Goal: Task Accomplishment & Management: Complete application form

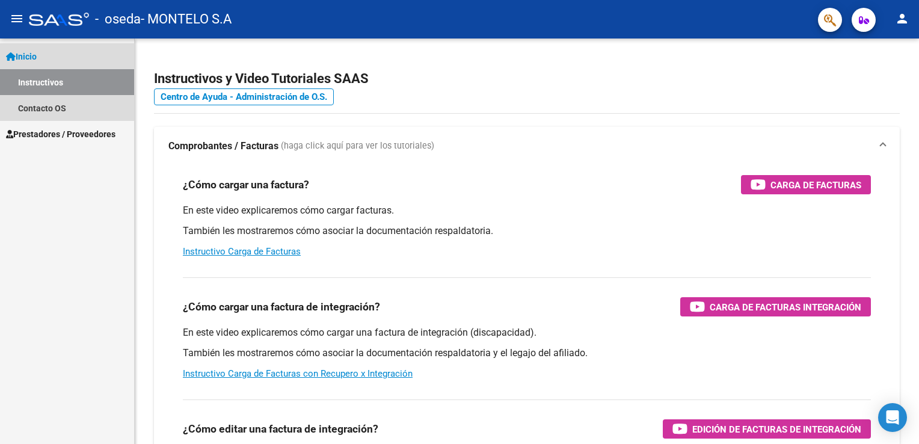
click at [36, 53] on span "Inicio" at bounding box center [21, 56] width 31 height 13
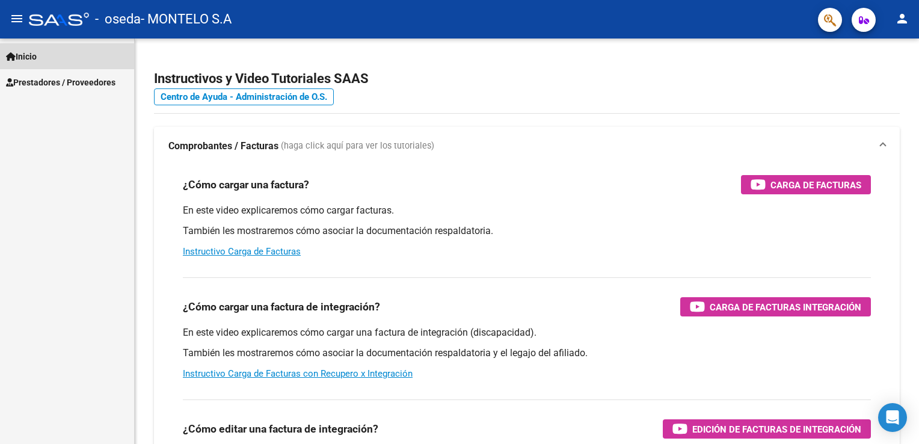
click at [34, 65] on link "Inicio" at bounding box center [67, 56] width 134 height 26
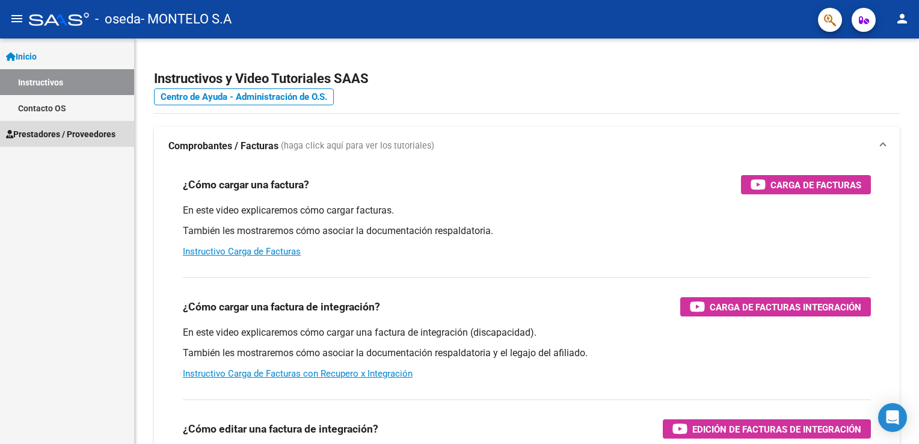
click at [55, 141] on link "Prestadores / Proveedores" at bounding box center [67, 134] width 134 height 26
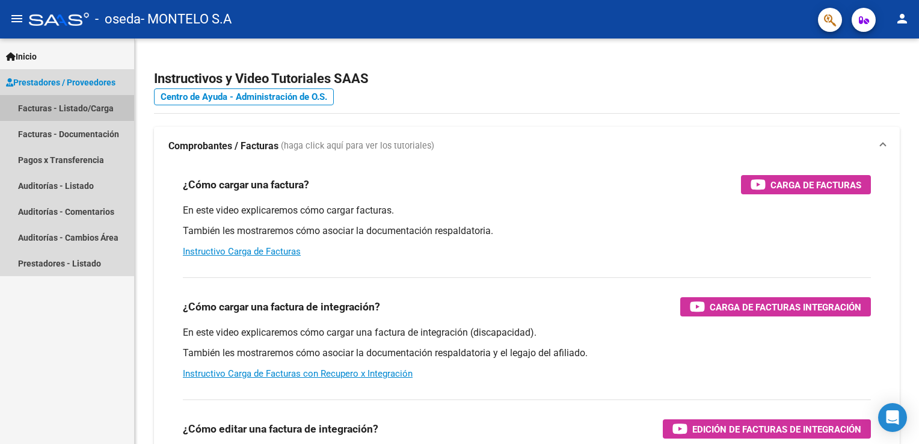
click at [39, 112] on link "Facturas - Listado/Carga" at bounding box center [67, 108] width 134 height 26
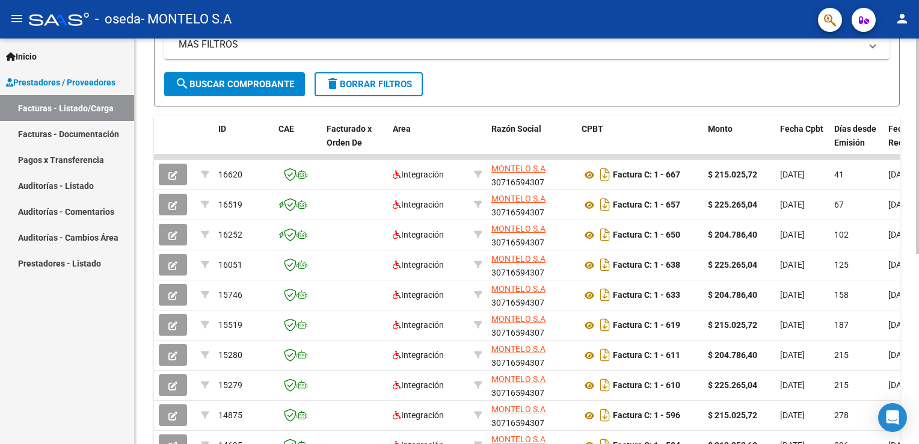
scroll to position [265, 0]
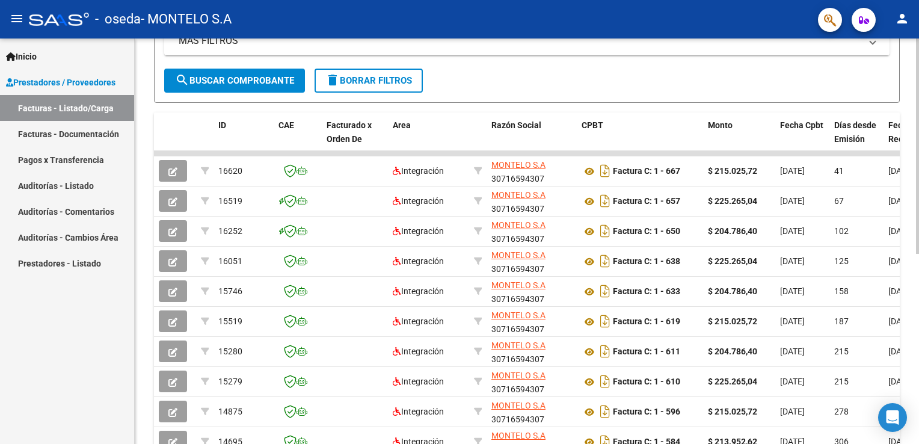
click at [908, 321] on div "Video tutorial PRESTADORES -> Listado de CPBTs Emitidos por Prestadores / Prove…" at bounding box center [528, 152] width 787 height 756
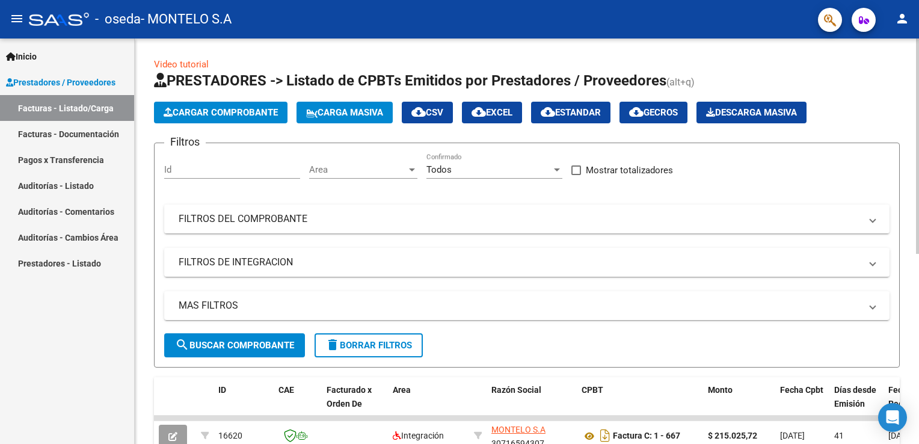
click at [919, 85] on html "menu - oseda - MONTELO S.A person Inicio Instructivos Contacto OS Prestadores /…" at bounding box center [459, 222] width 919 height 444
click at [208, 112] on span "Cargar Comprobante" at bounding box center [221, 112] width 114 height 11
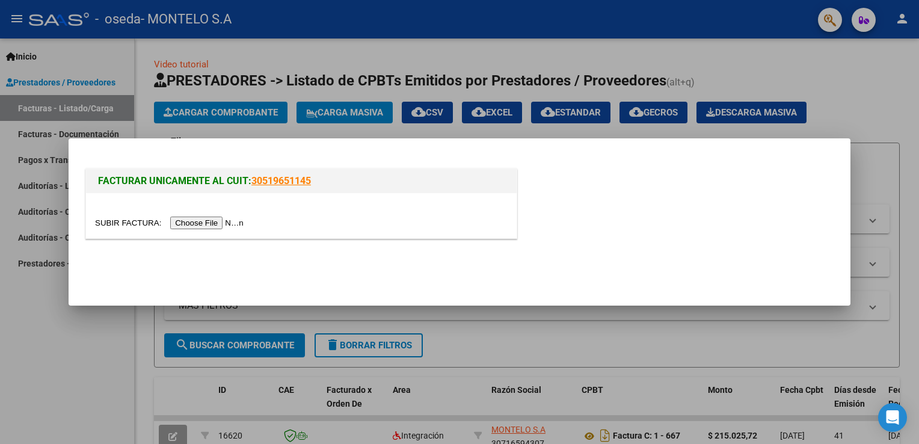
click at [183, 45] on div at bounding box center [459, 222] width 919 height 444
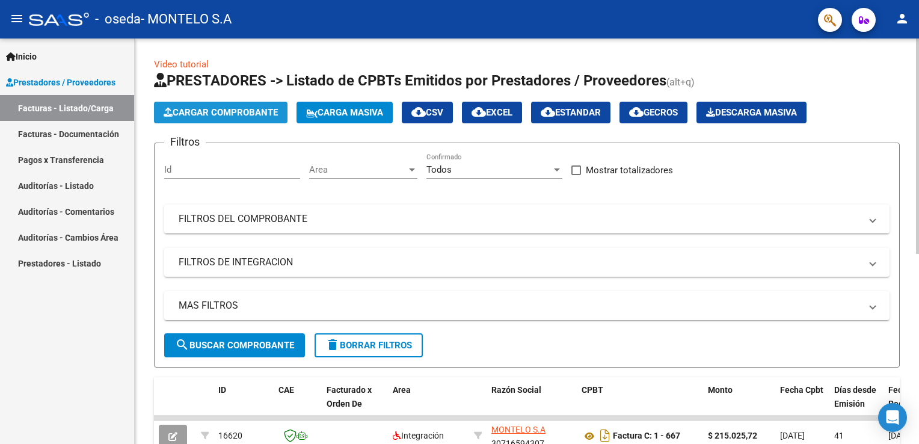
click at [231, 109] on span "Cargar Comprobante" at bounding box center [221, 112] width 114 height 11
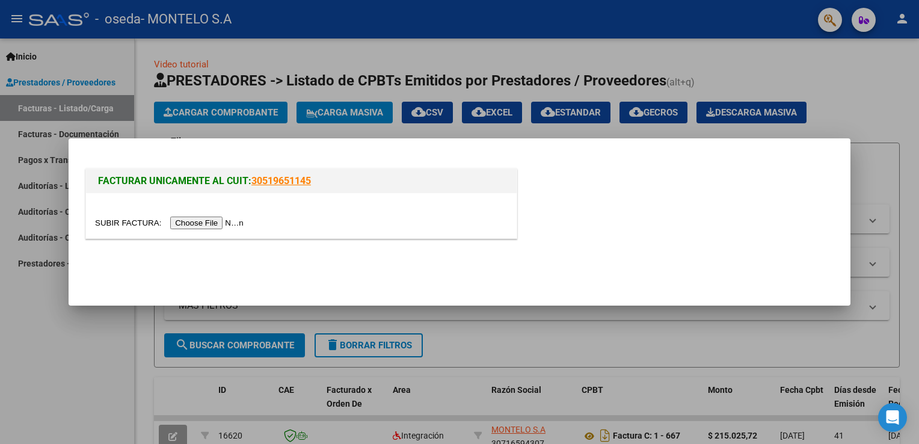
click at [192, 220] on input "file" at bounding box center [171, 223] width 152 height 13
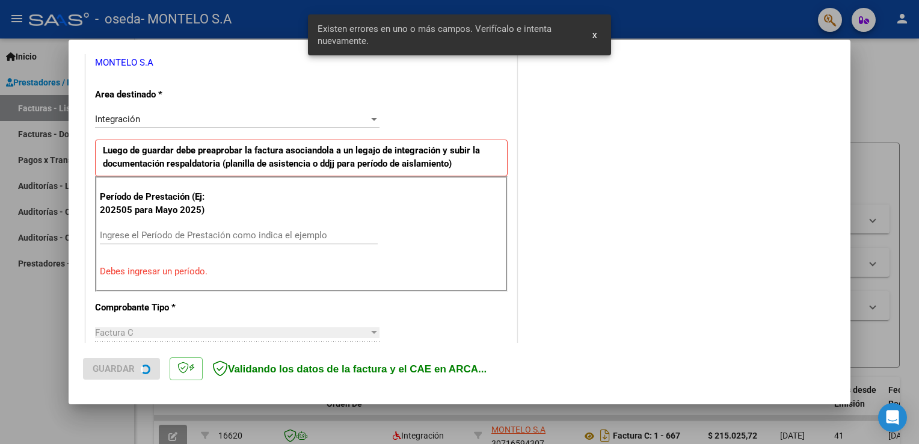
scroll to position [251, 0]
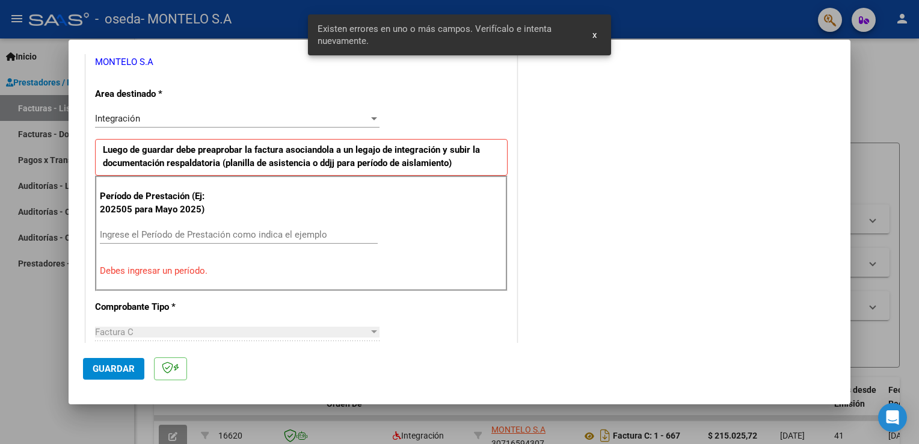
click at [597, 41] on button "x" at bounding box center [594, 35] width 23 height 22
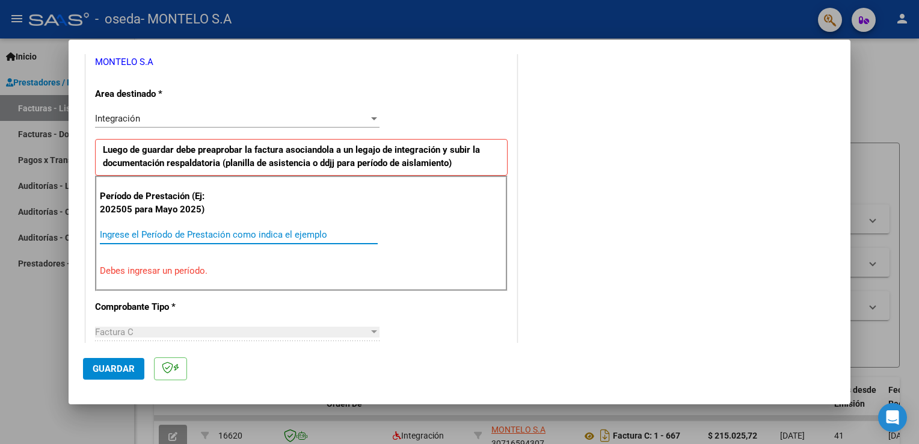
click at [208, 235] on input "Ingrese el Período de Prestación como indica el ejemplo" at bounding box center [239, 234] width 278 height 11
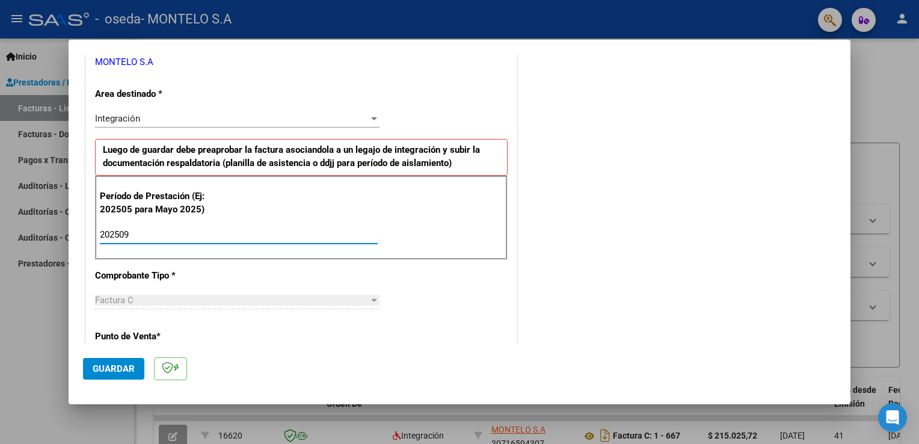
type input "202509"
click at [399, 348] on mat-dialog-actions "Guardar" at bounding box center [459, 367] width 753 height 48
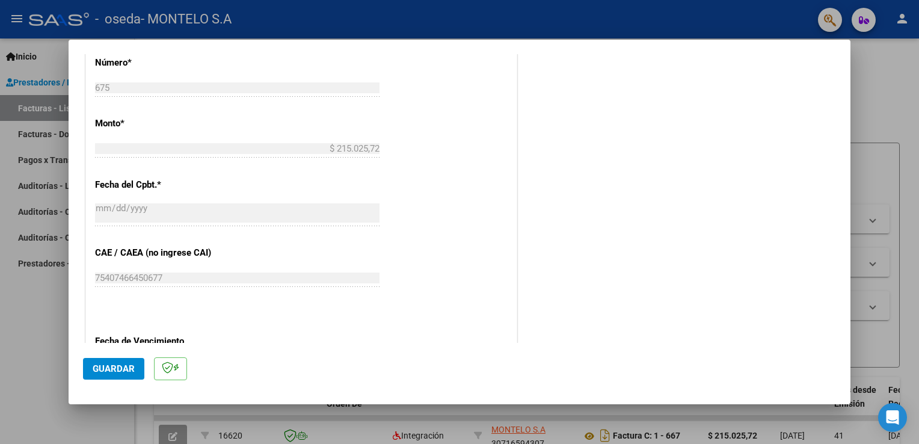
scroll to position [768, 0]
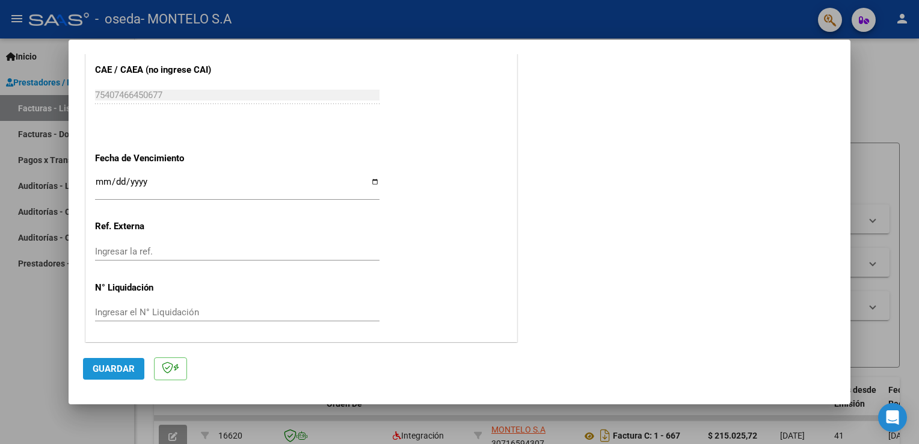
click at [102, 368] on span "Guardar" at bounding box center [114, 368] width 42 height 11
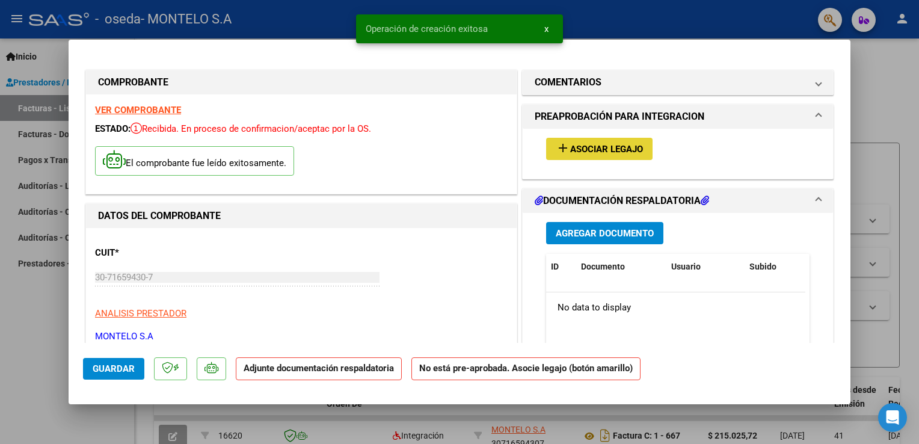
click at [570, 147] on span "Asociar Legajo" at bounding box center [606, 149] width 73 height 11
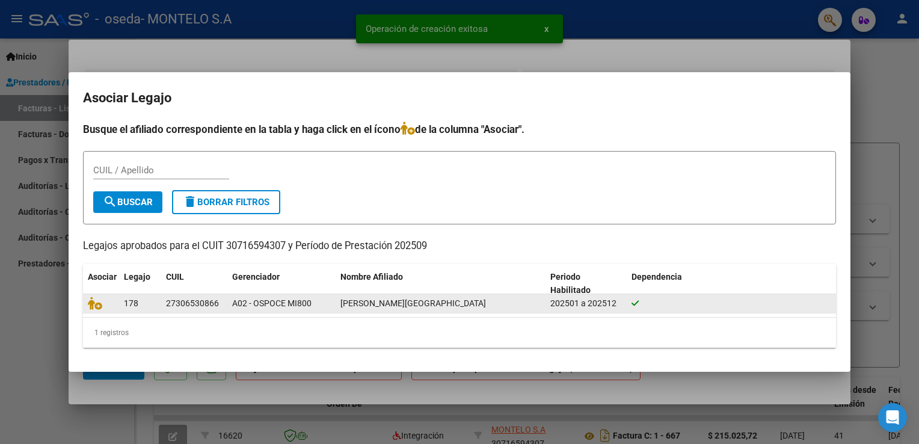
click at [106, 306] on div at bounding box center [101, 304] width 26 height 14
click at [89, 304] on icon at bounding box center [95, 303] width 14 height 13
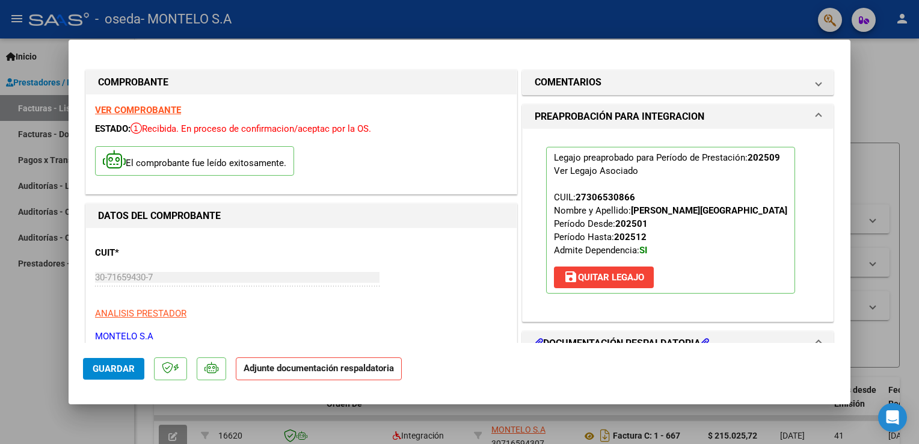
click at [699, 339] on h1 "DOCUMENTACIÓN RESPALDATORIA" at bounding box center [622, 343] width 174 height 14
click at [703, 336] on h1 "DOCUMENTACIÓN RESPALDATORIA" at bounding box center [622, 343] width 174 height 14
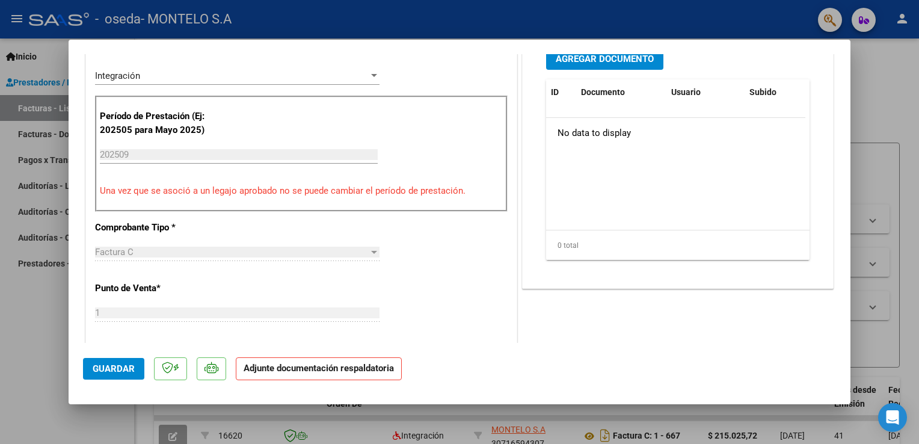
scroll to position [291, 0]
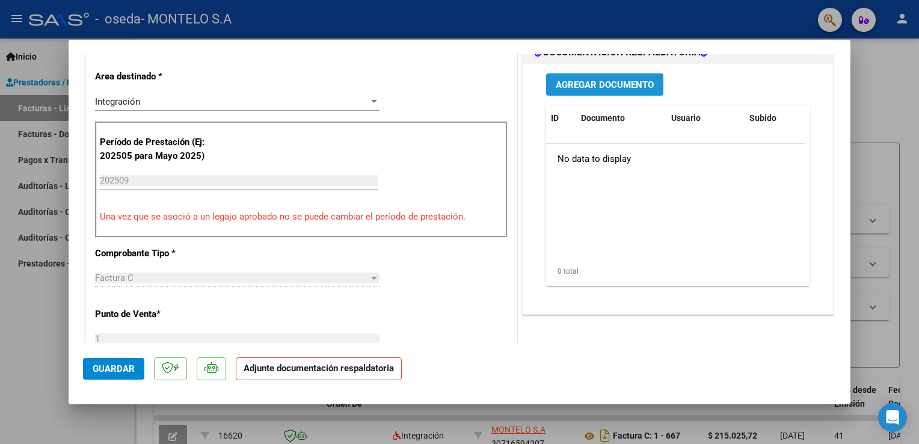
click at [564, 81] on span "Agregar Documento" at bounding box center [605, 84] width 98 height 11
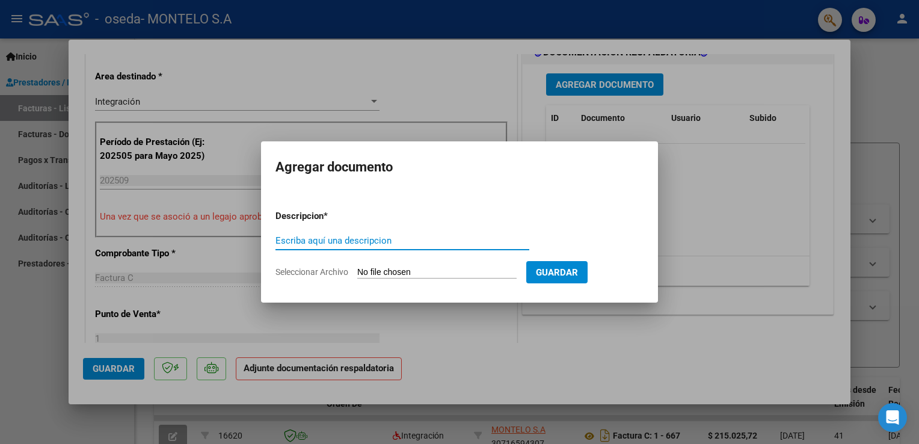
click at [306, 239] on input "Escriba aquí una descripcion" at bounding box center [403, 240] width 254 height 11
type input "planillas"
click at [404, 268] on input "Seleccionar Archivo" at bounding box center [436, 272] width 159 height 11
type input "C:\fakepath\planillas oseda.pdf"
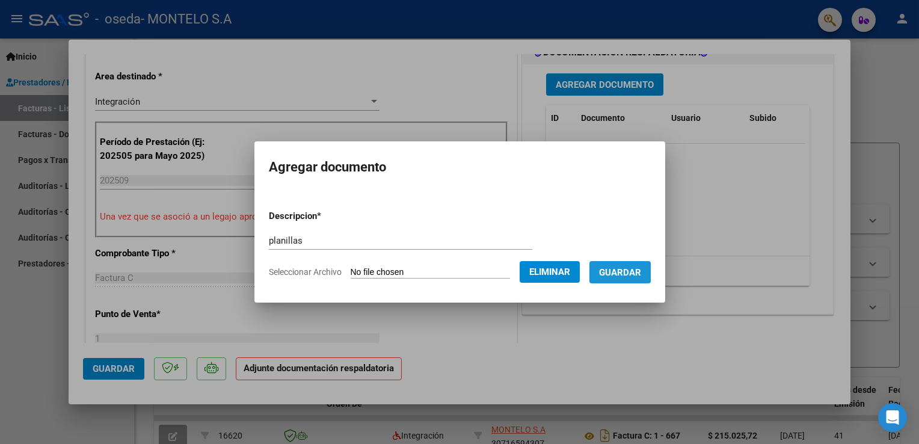
click at [605, 269] on span "Guardar" at bounding box center [620, 272] width 42 height 11
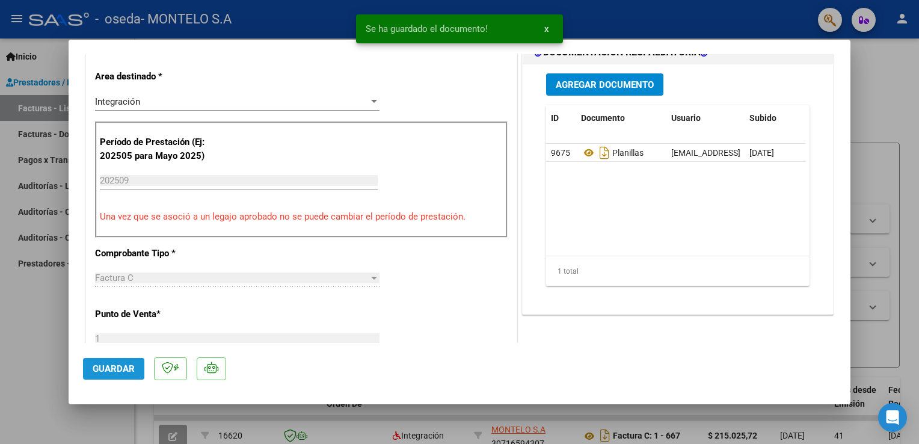
click at [99, 363] on span "Guardar" at bounding box center [114, 368] width 42 height 11
click at [97, 360] on button "Guardar" at bounding box center [113, 369] width 61 height 22
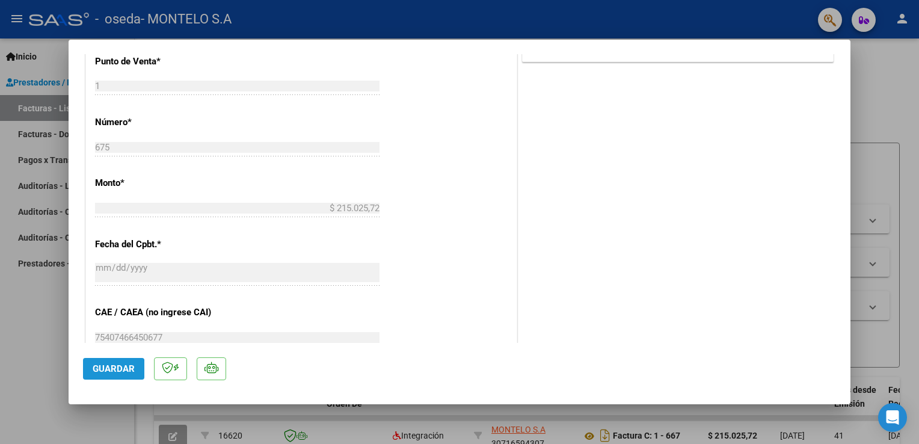
click at [88, 374] on button "Guardar" at bounding box center [113, 369] width 61 height 22
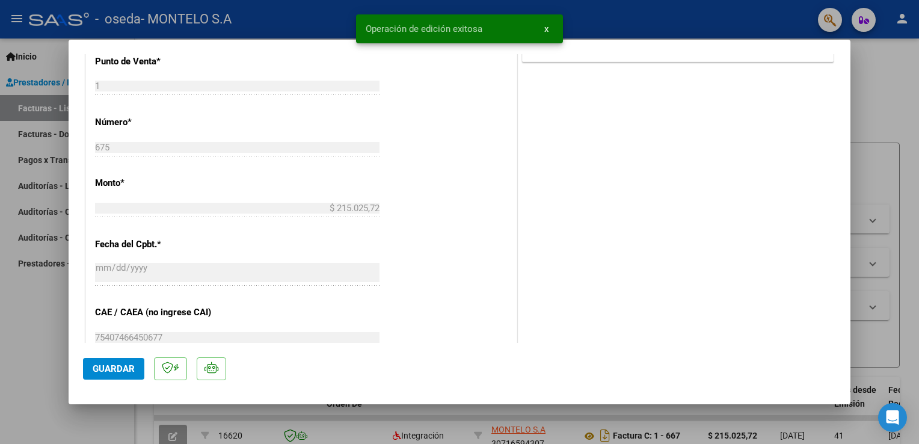
click at [36, 356] on div at bounding box center [459, 222] width 919 height 444
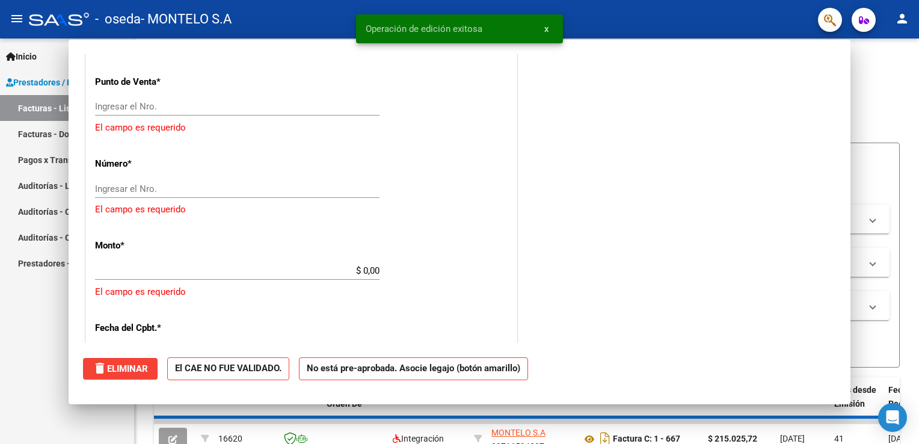
scroll to position [0, 0]
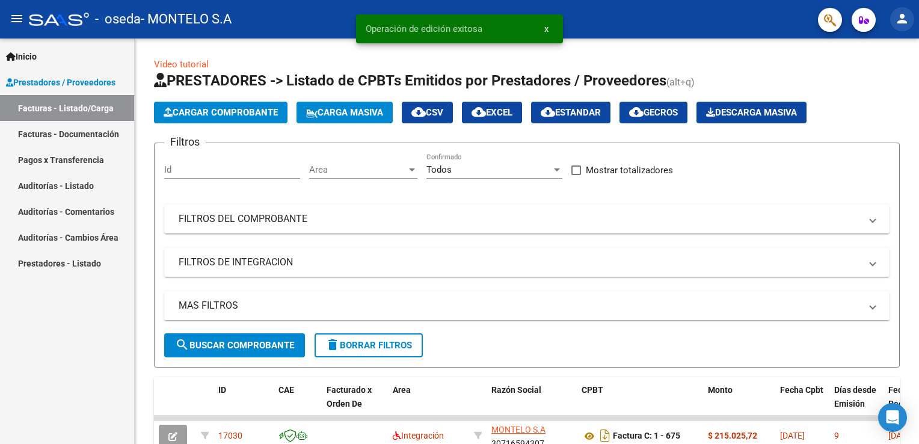
click at [898, 27] on button "person" at bounding box center [902, 19] width 24 height 24
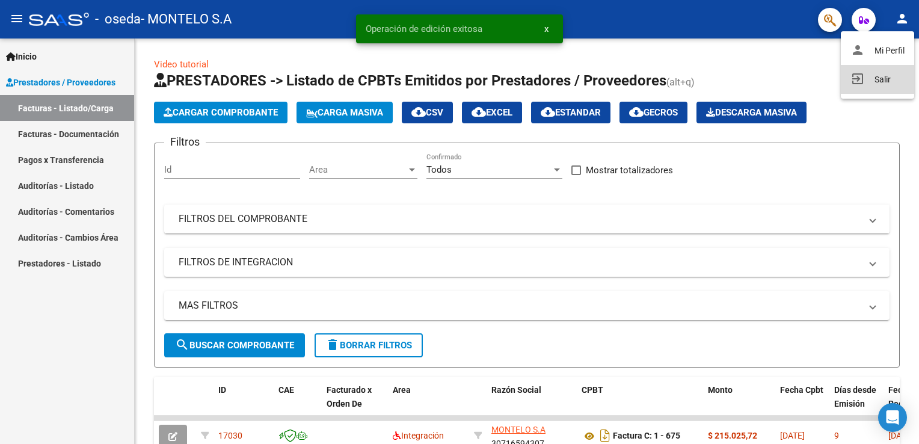
click at [857, 79] on mat-icon "exit_to_app" at bounding box center [858, 79] width 14 height 14
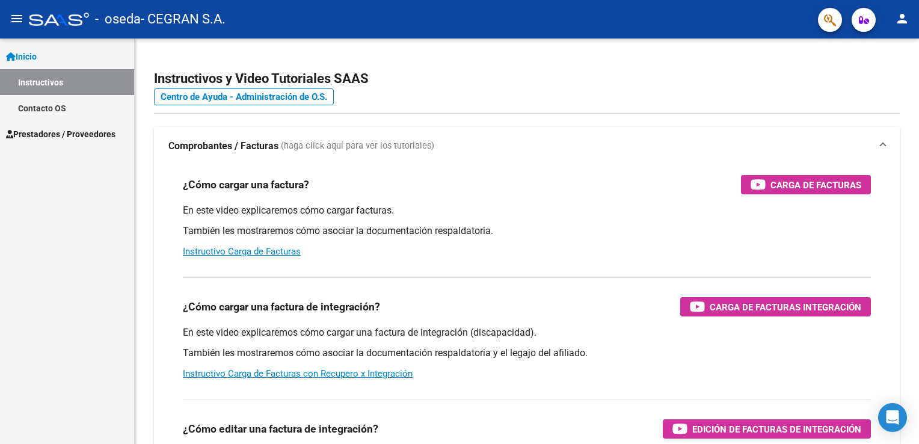
click at [46, 149] on div "Inicio Instructivos Contacto OS Prestadores / Proveedores Facturas - Listado/Ca…" at bounding box center [67, 241] width 134 height 405
click at [18, 136] on span "Prestadores / Proveedores" at bounding box center [60, 134] width 109 height 13
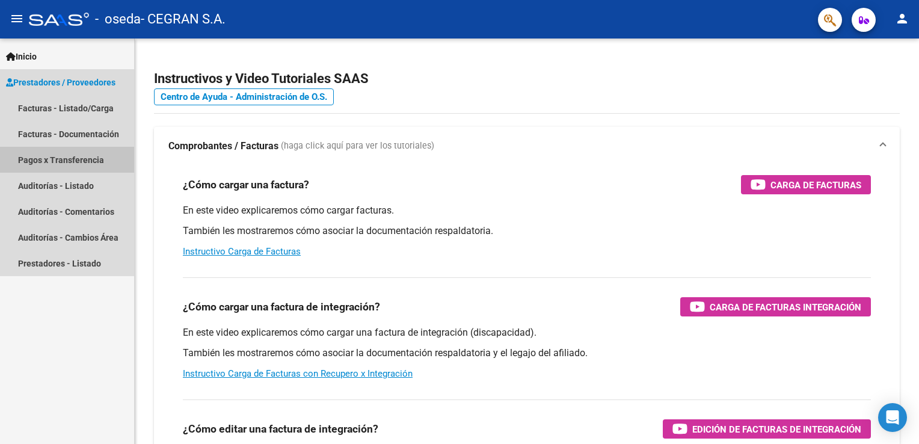
click at [23, 153] on link "Pagos x Transferencia" at bounding box center [67, 160] width 134 height 26
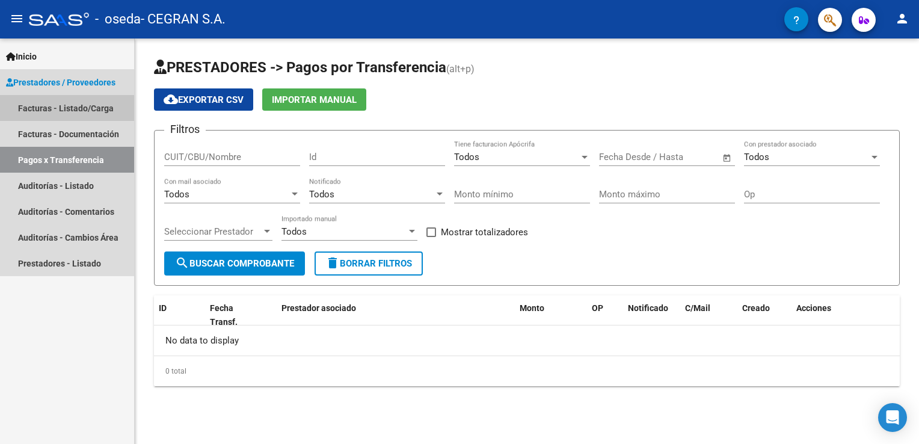
click at [39, 110] on link "Facturas - Listado/Carga" at bounding box center [67, 108] width 134 height 26
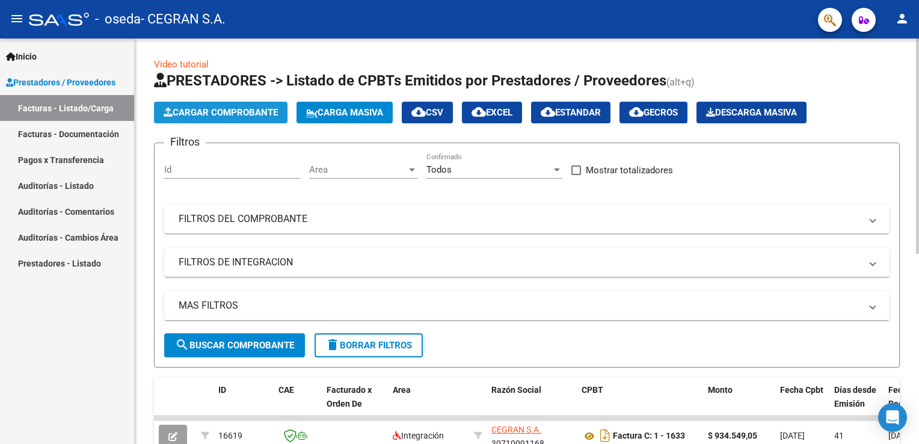
click at [180, 103] on button "Cargar Comprobante" at bounding box center [221, 113] width 134 height 22
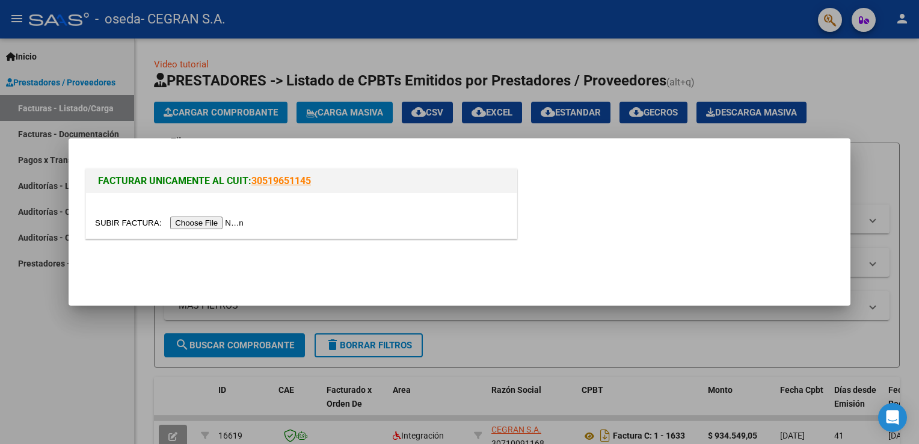
click at [183, 223] on input "file" at bounding box center [171, 223] width 152 height 13
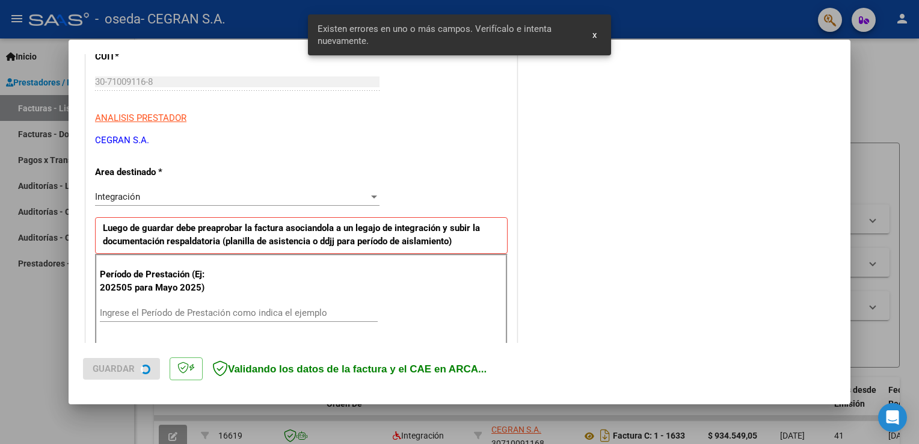
scroll to position [251, 0]
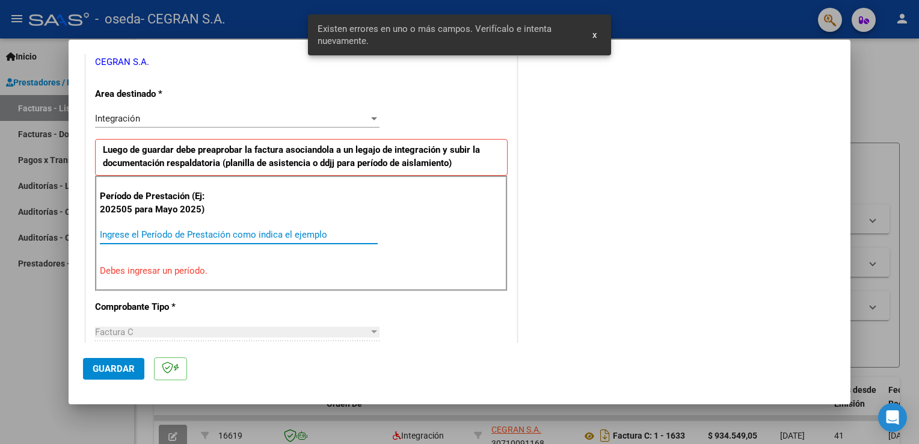
click at [152, 230] on input "Ingrese el Período de Prestación como indica el ejemplo" at bounding box center [239, 234] width 278 height 11
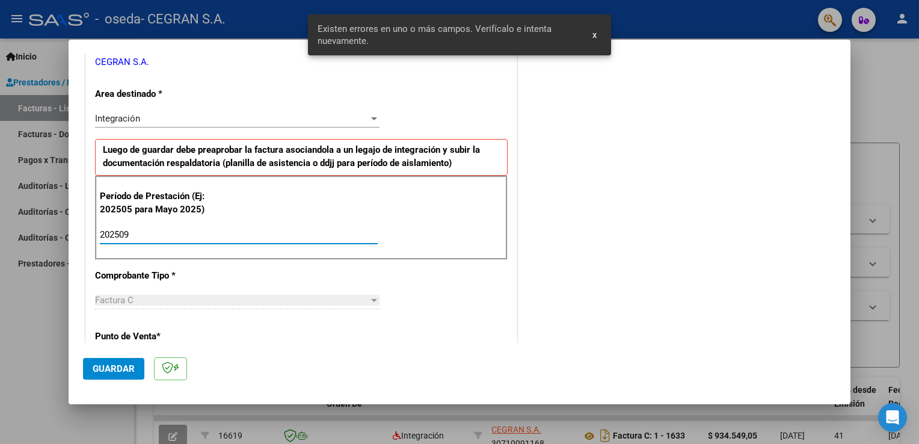
type input "202509"
click at [105, 363] on span "Guardar" at bounding box center [114, 368] width 42 height 11
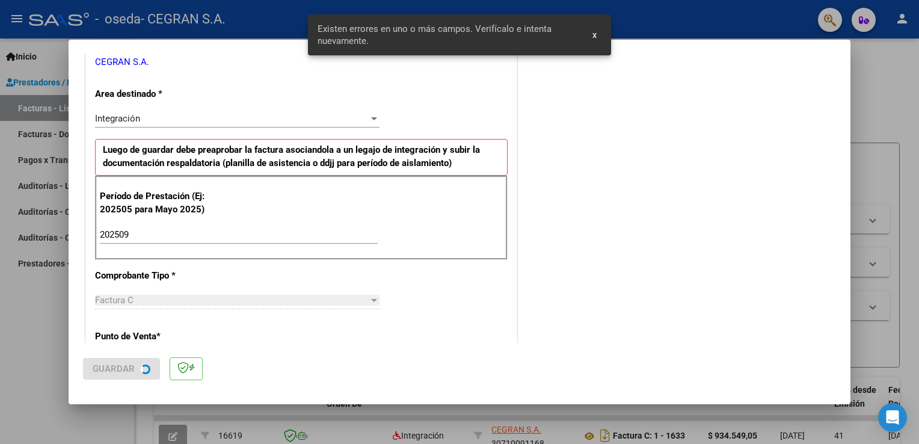
scroll to position [0, 0]
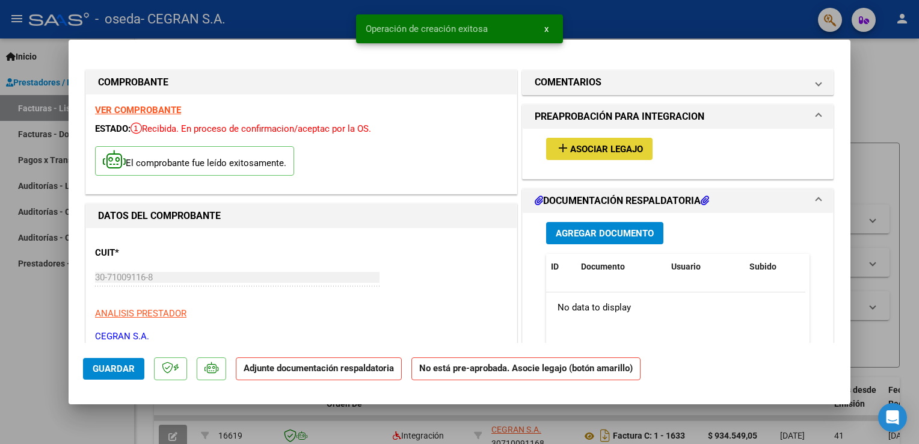
click at [579, 152] on span "Asociar Legajo" at bounding box center [606, 149] width 73 height 11
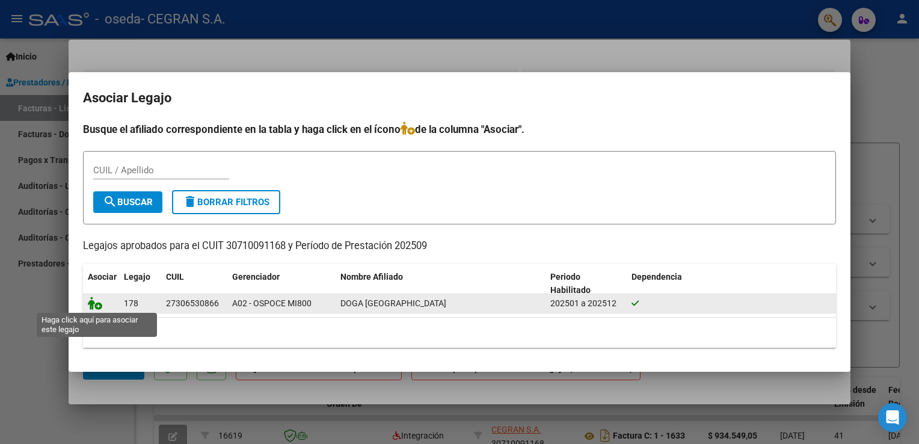
click at [100, 300] on icon at bounding box center [95, 303] width 14 height 13
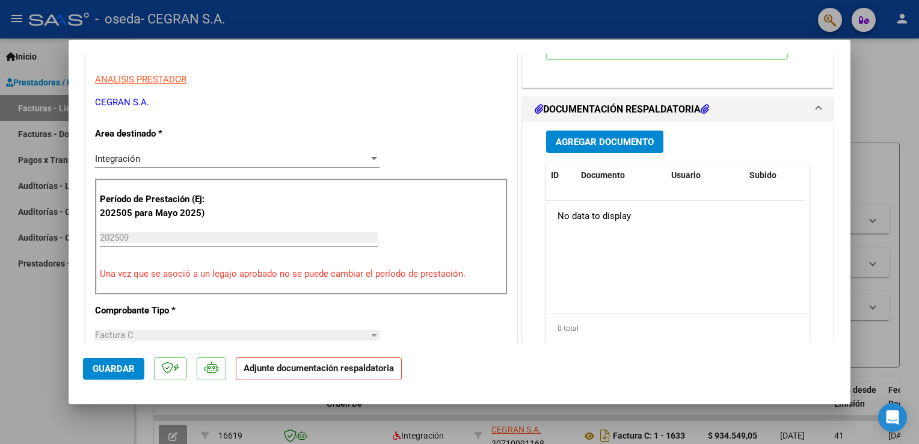
scroll to position [214, 0]
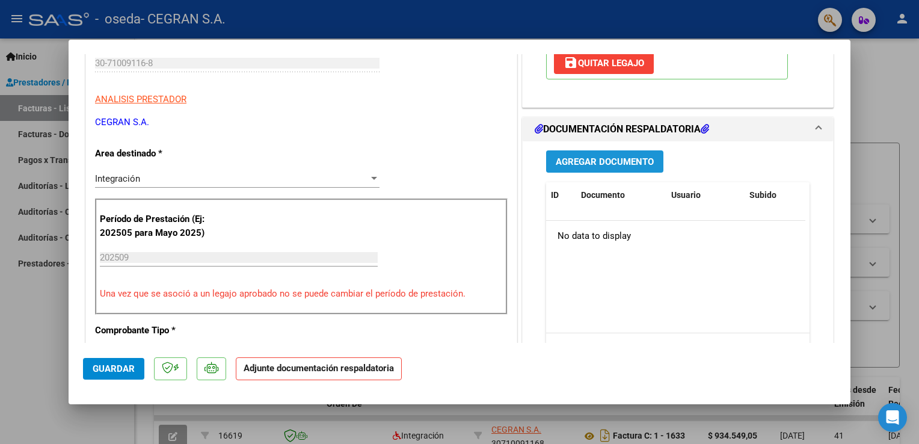
click at [599, 150] on button "Agregar Documento" at bounding box center [604, 161] width 117 height 22
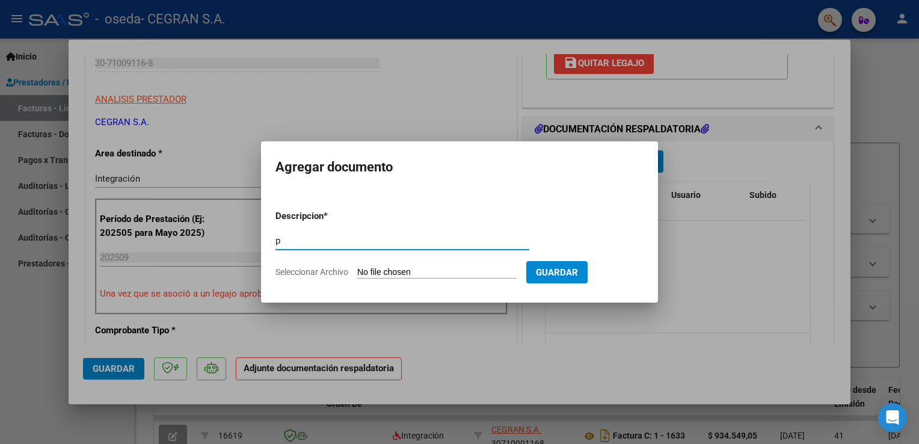
click at [381, 237] on input "p" at bounding box center [403, 240] width 254 height 11
type input "planillas"
click at [404, 268] on input "Seleccionar Archivo" at bounding box center [436, 272] width 159 height 11
type input "C:\fakepath\planillas oseda.pdf"
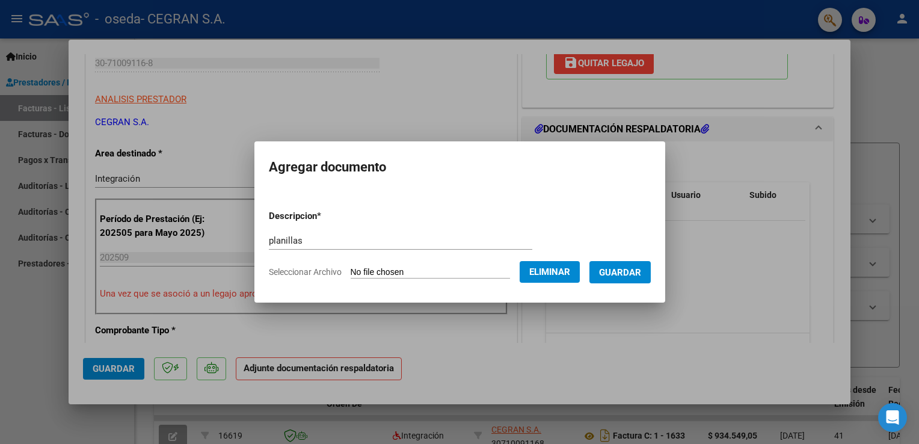
drag, startPoint x: 623, startPoint y: 284, endPoint x: 617, endPoint y: 279, distance: 7.2
click at [617, 279] on form "Descripcion * planillas Escriba aquí una descripcion Seleccionar Archivo Elimin…" at bounding box center [460, 244] width 382 height 88
click at [617, 279] on button "Guardar" at bounding box center [620, 272] width 61 height 22
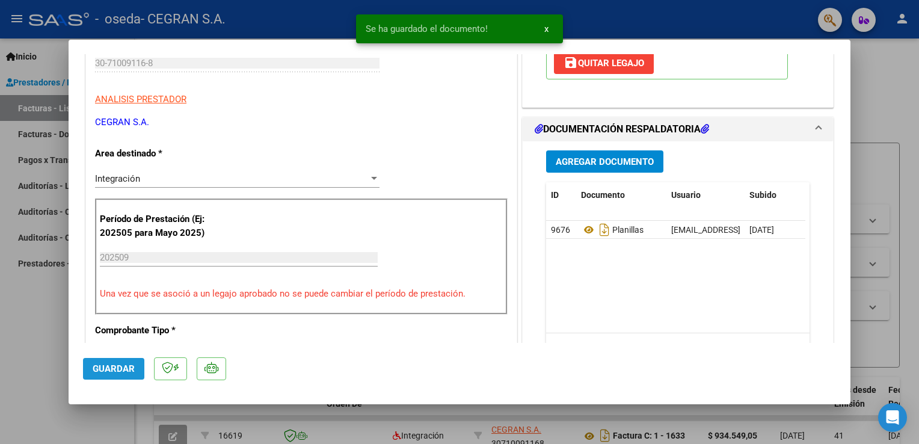
click at [123, 374] on span "Guardar" at bounding box center [114, 368] width 42 height 11
